Goal: Transaction & Acquisition: Download file/media

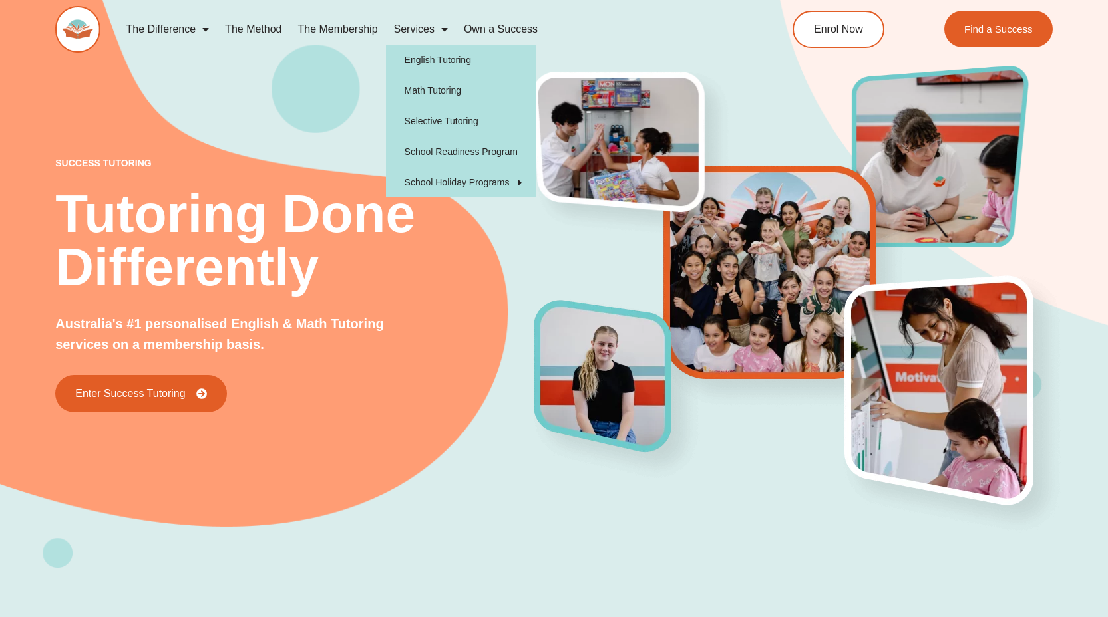
click at [415, 43] on link "Services" at bounding box center [421, 29] width 70 height 31
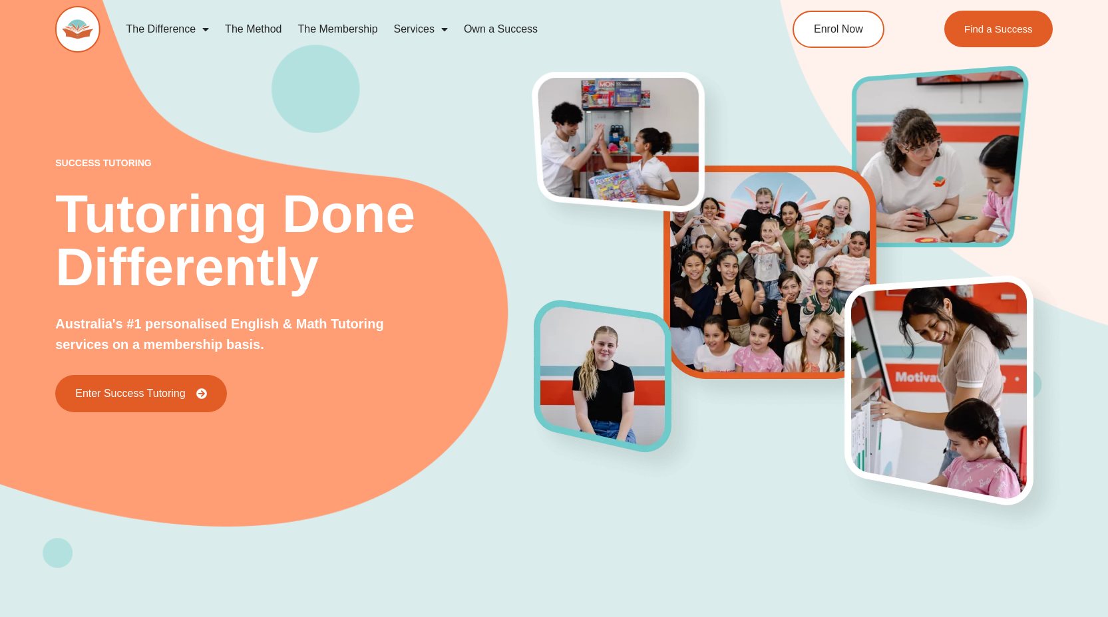
click at [422, 30] on link "Services" at bounding box center [421, 29] width 70 height 31
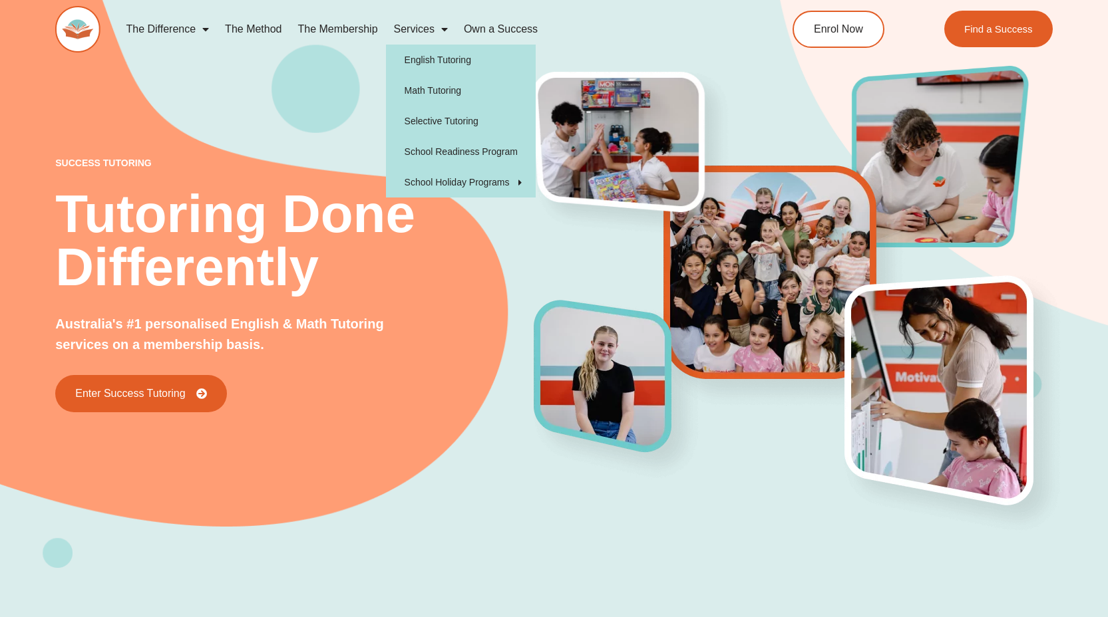
click at [236, 56] on div "The Difference Personalised Program Inspirational Tutors Motivational Learning …" at bounding box center [553, 36] width 997 height 73
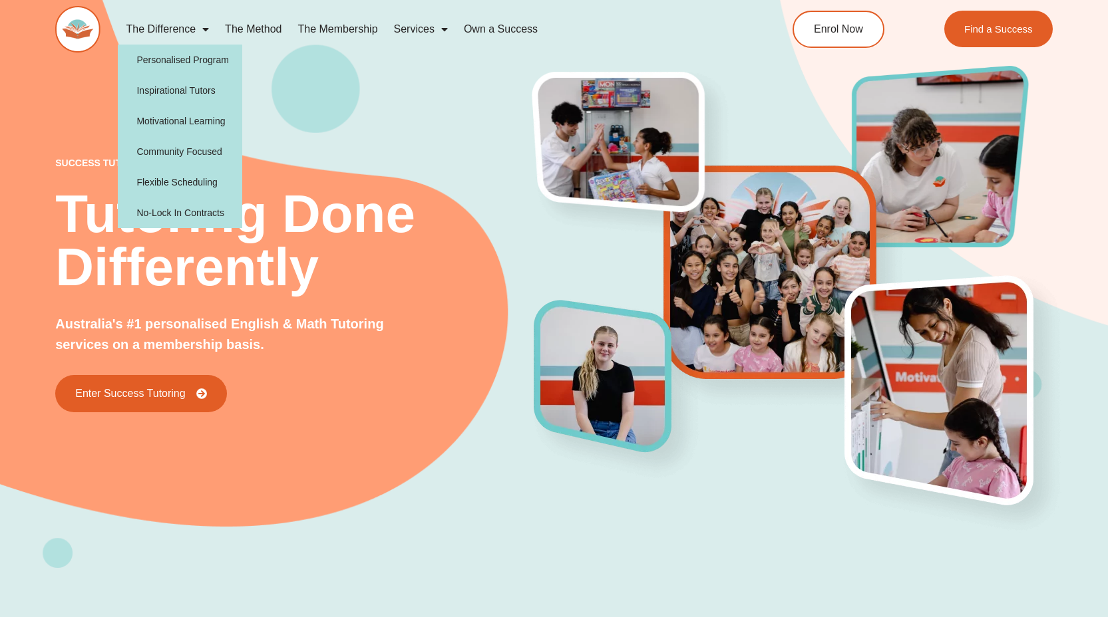
click at [192, 34] on link "The Difference" at bounding box center [167, 29] width 99 height 31
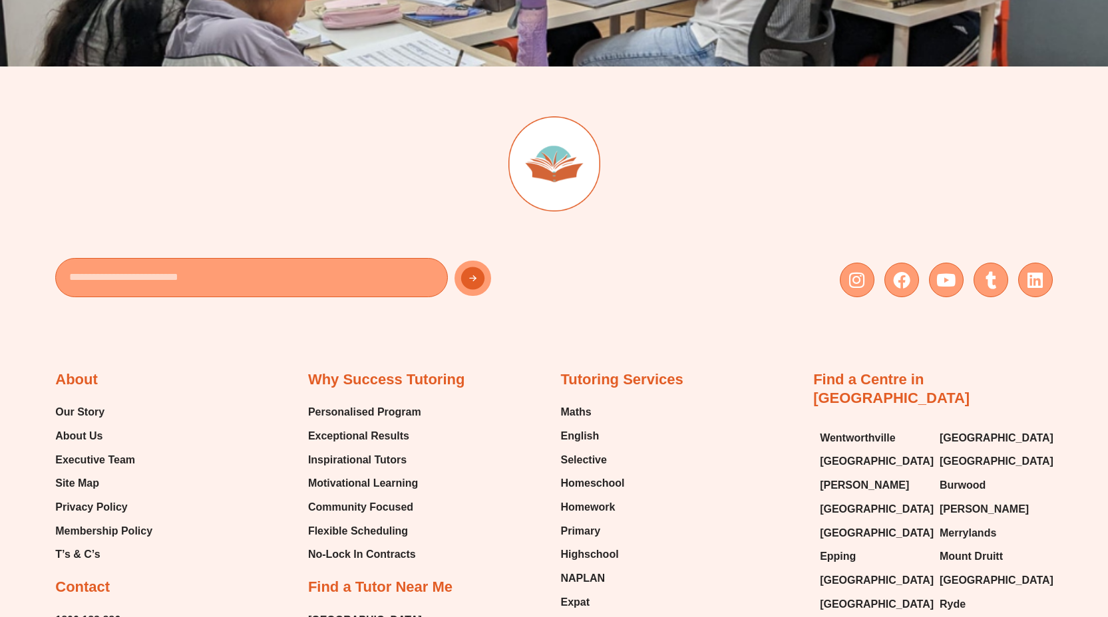
scroll to position [4341, 0]
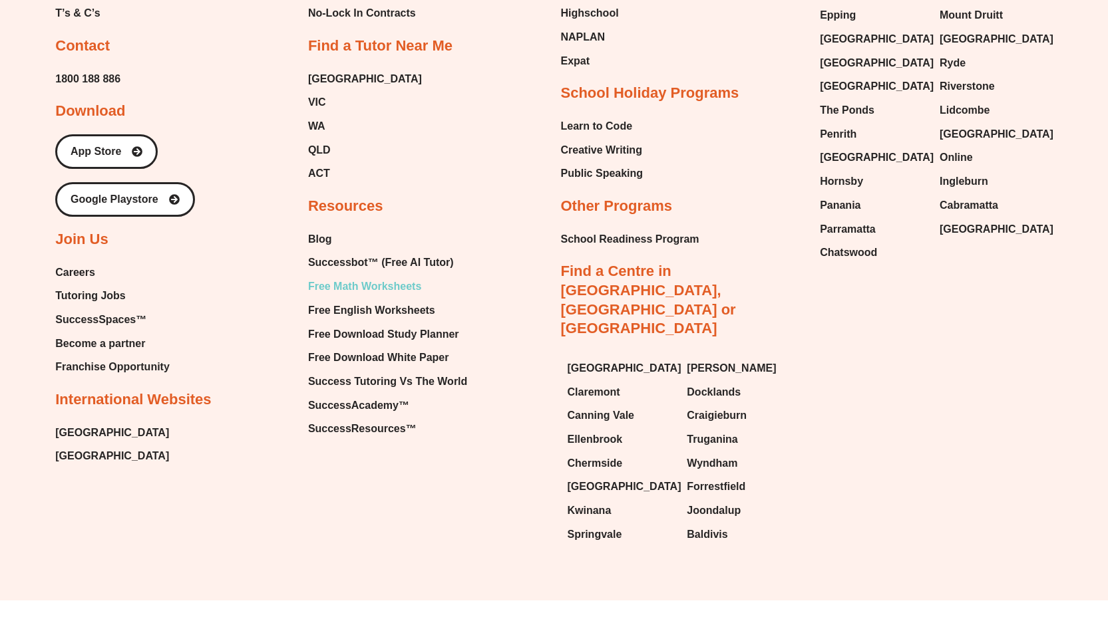
click at [388, 282] on span "Free Math Worksheets" at bounding box center [364, 287] width 113 height 20
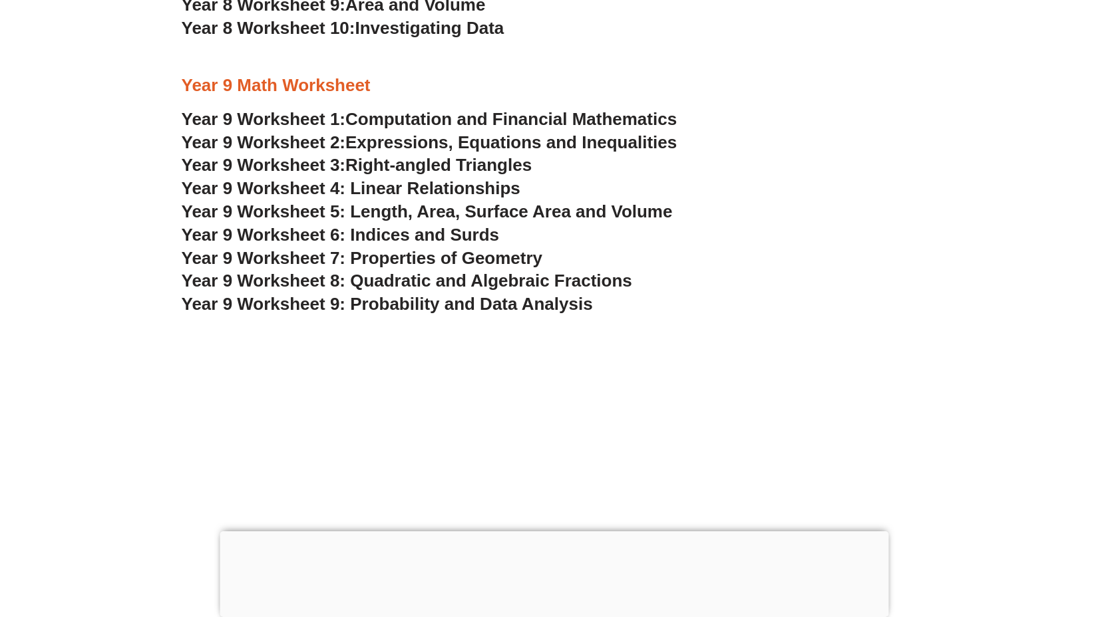
scroll to position [4641, 0]
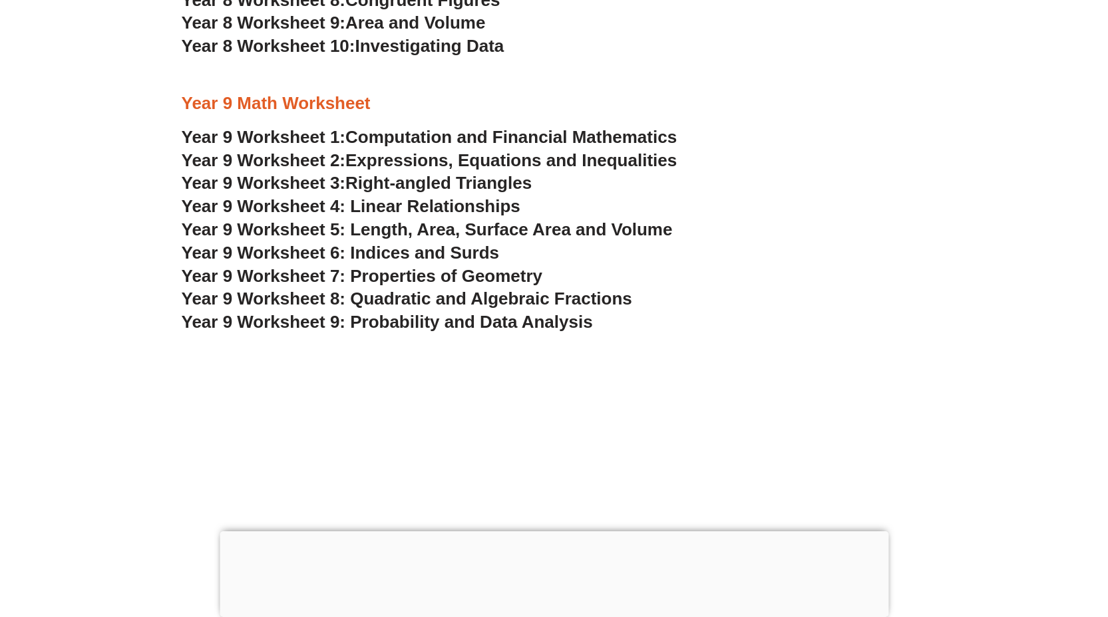
click at [392, 295] on span "Year 9 Worksheet 8: Quadratic and Algebraic Fractions" at bounding box center [407, 299] width 450 height 20
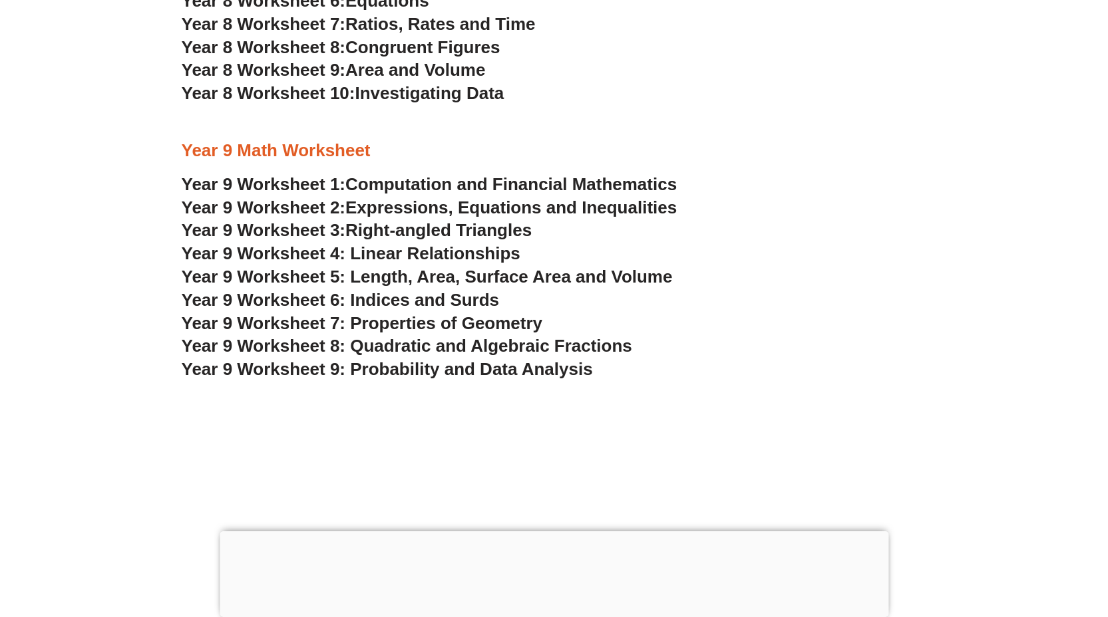
click at [464, 393] on div at bounding box center [554, 398] width 745 height 33
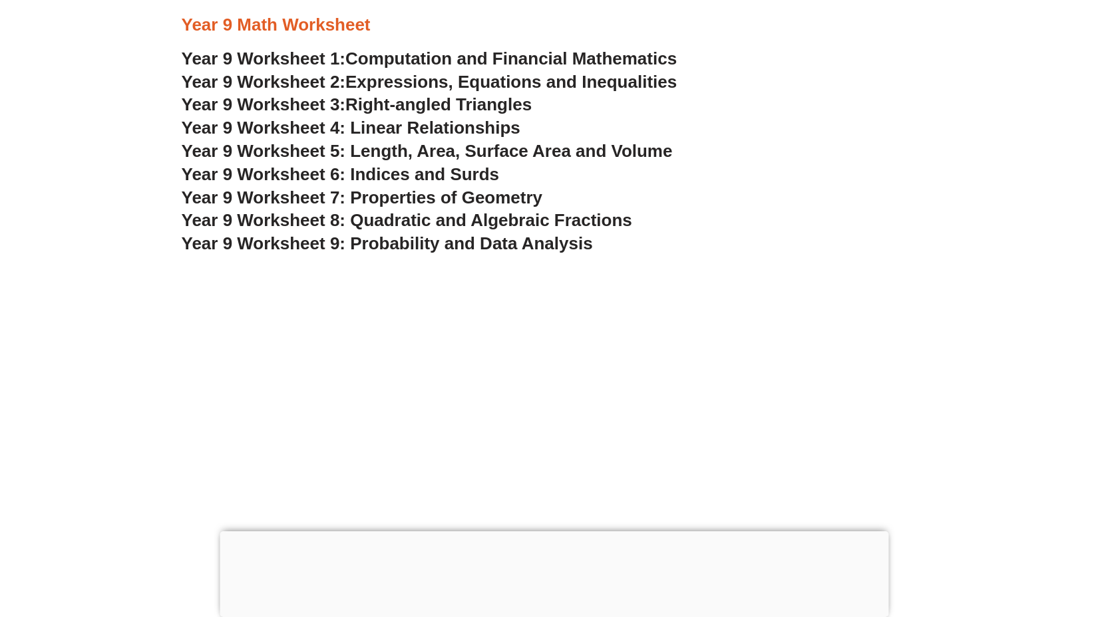
scroll to position [4718, 0]
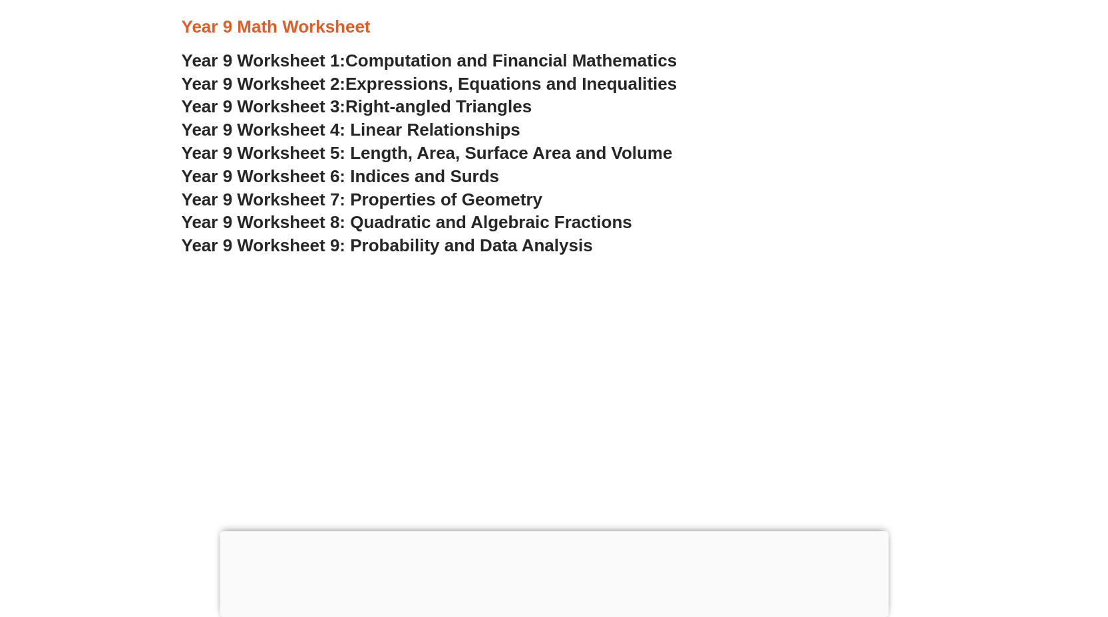
click at [488, 269] on div at bounding box center [554, 274] width 745 height 33
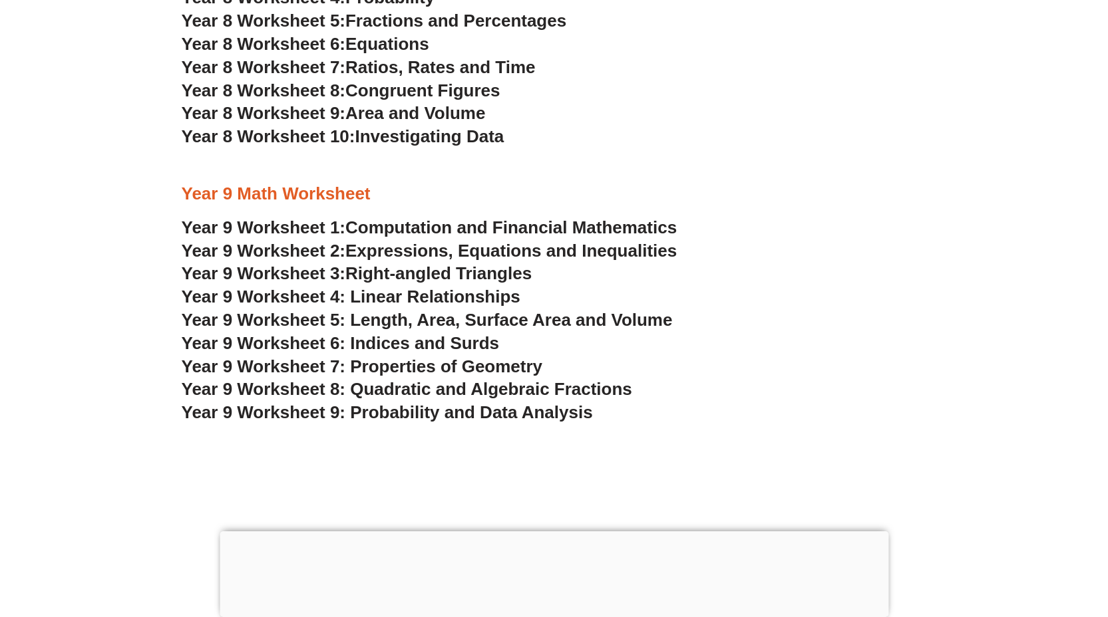
scroll to position [4553, 0]
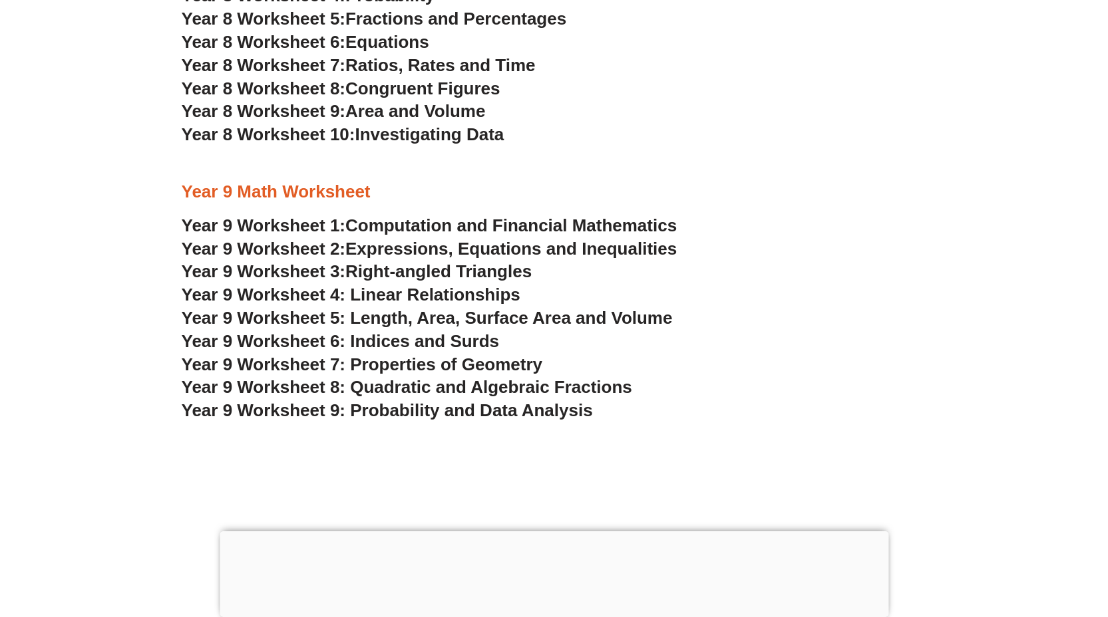
click at [341, 416] on span "Year 9 Worksheet 9: Probability and Data Analysis" at bounding box center [387, 410] width 411 height 20
click at [337, 385] on span "Year 9 Worksheet 8: Quadratic and Algebraic Fractions" at bounding box center [407, 387] width 450 height 20
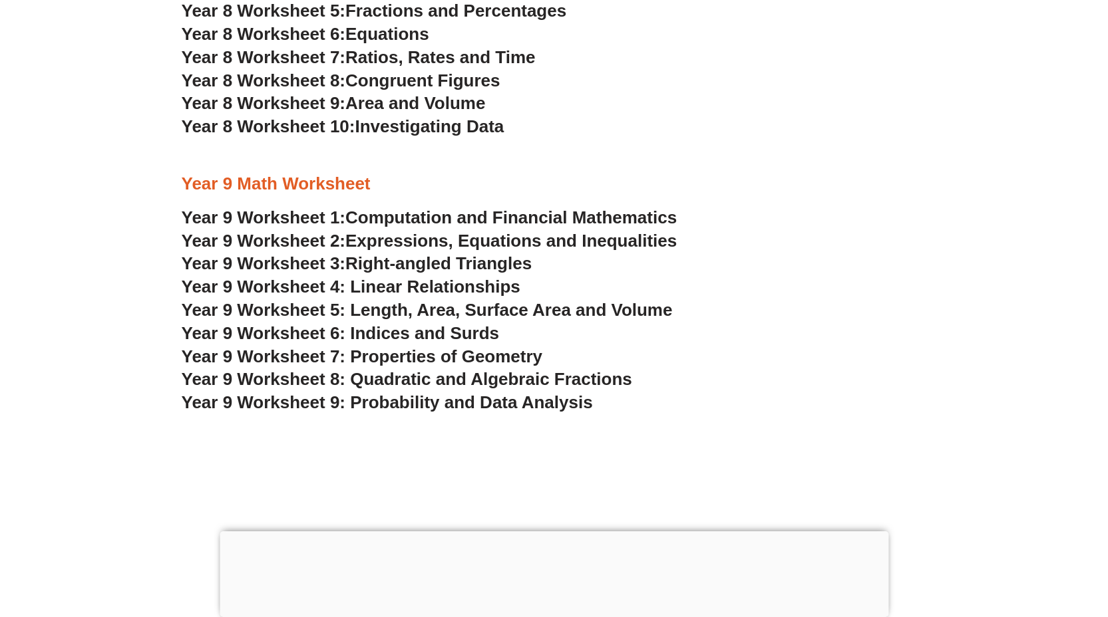
scroll to position [4442, 0]
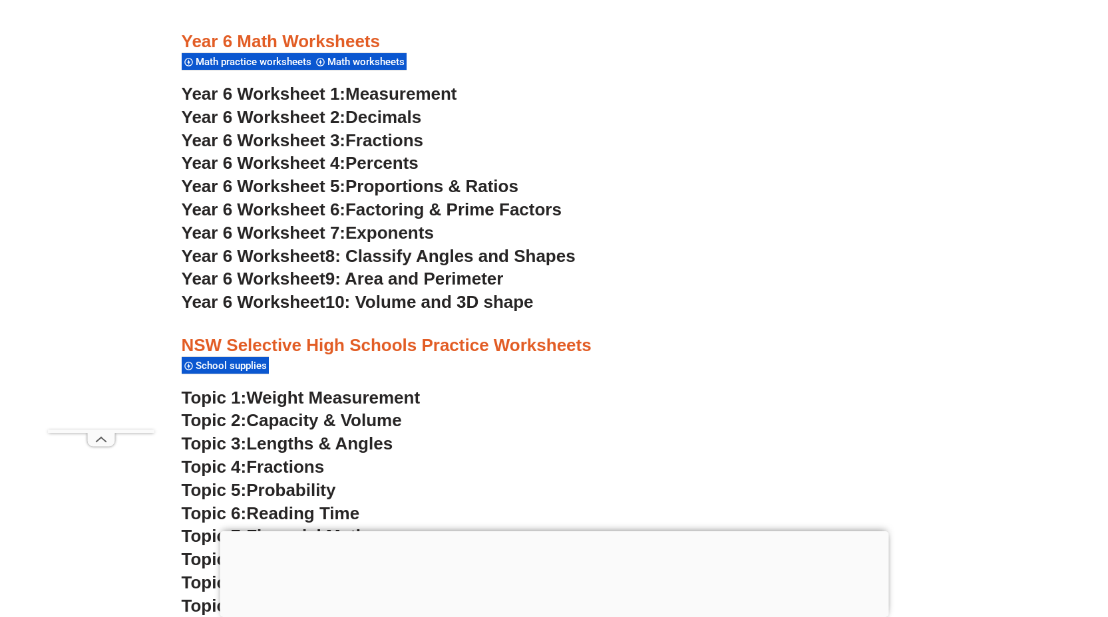
scroll to position [3386, 0]
